Goal: Task Accomplishment & Management: Manage account settings

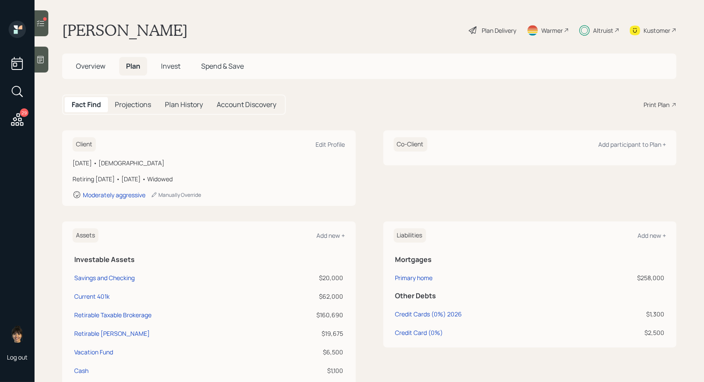
click at [175, 65] on span "Invest" at bounding box center [170, 65] width 19 height 9
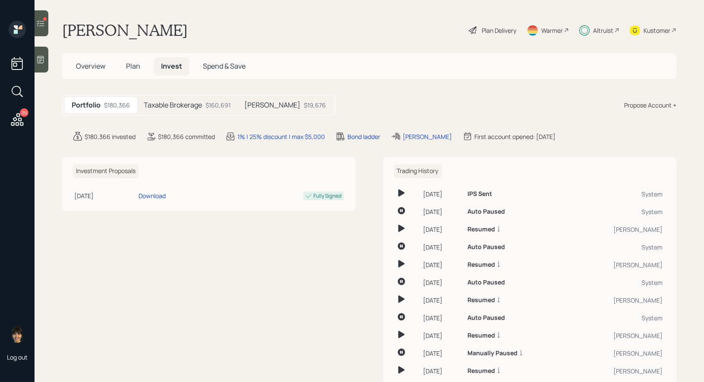
click at [191, 105] on h5 "Taxable Brokerage" at bounding box center [173, 105] width 58 height 8
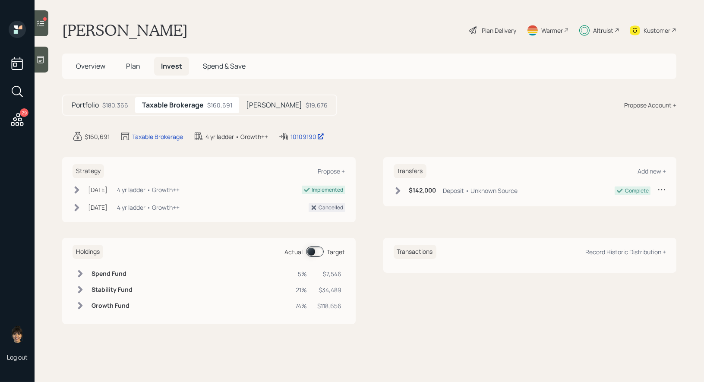
click at [311, 251] on span at bounding box center [315, 251] width 18 height 10
click at [318, 250] on span at bounding box center [315, 251] width 18 height 10
click at [258, 101] on h5 "[PERSON_NAME]" at bounding box center [274, 105] width 56 height 8
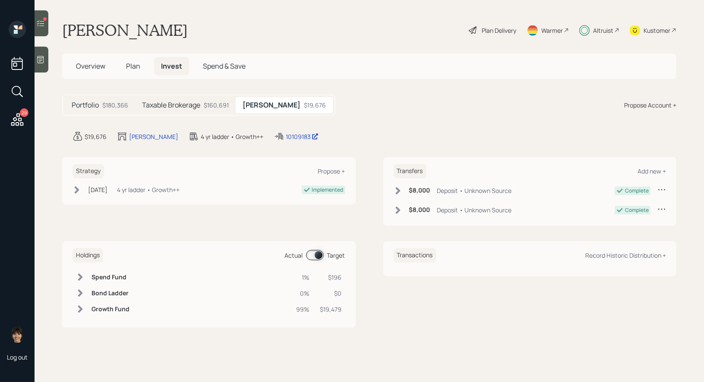
click at [318, 255] on span at bounding box center [315, 255] width 18 height 10
click at [38, 23] on icon at bounding box center [40, 23] width 9 height 9
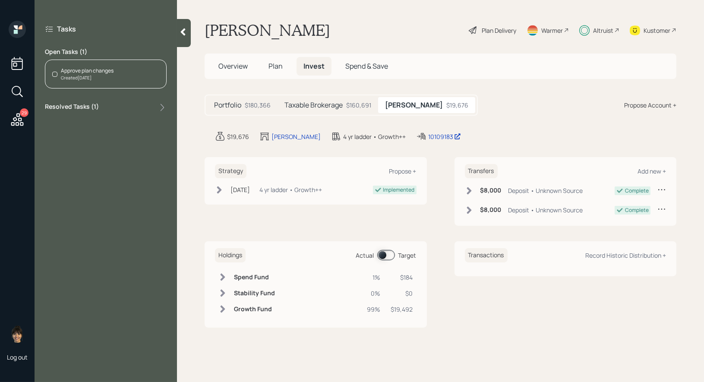
click at [109, 69] on div "Approve plan changes" at bounding box center [87, 71] width 53 height 8
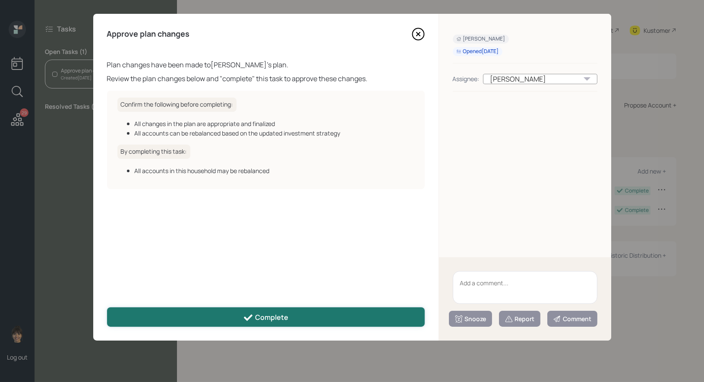
click at [261, 315] on div "Complete" at bounding box center [265, 317] width 45 height 10
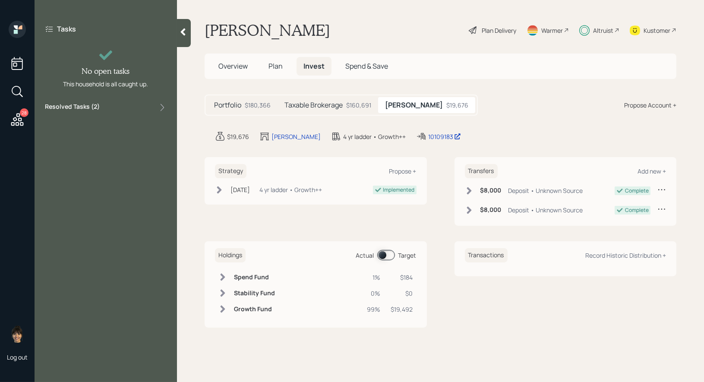
click at [18, 118] on icon at bounding box center [17, 120] width 16 height 16
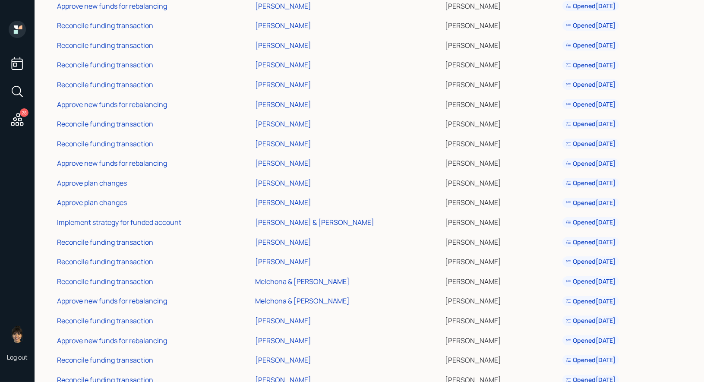
scroll to position [268, 0]
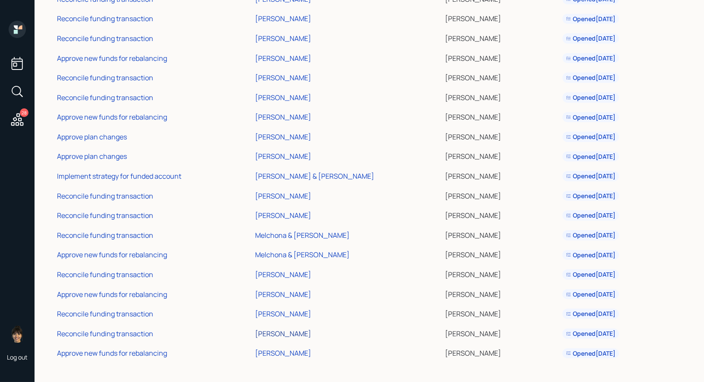
click at [284, 331] on div "[PERSON_NAME]" at bounding box center [283, 333] width 56 height 9
